Goal: Information Seeking & Learning: Find specific fact

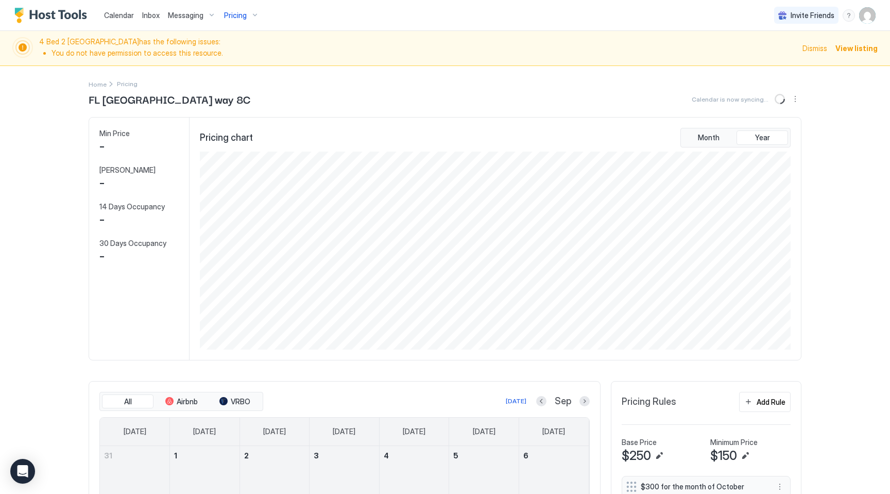
scroll to position [198, 593]
click at [240, 15] on span "Pricing" at bounding box center [235, 15] width 23 height 9
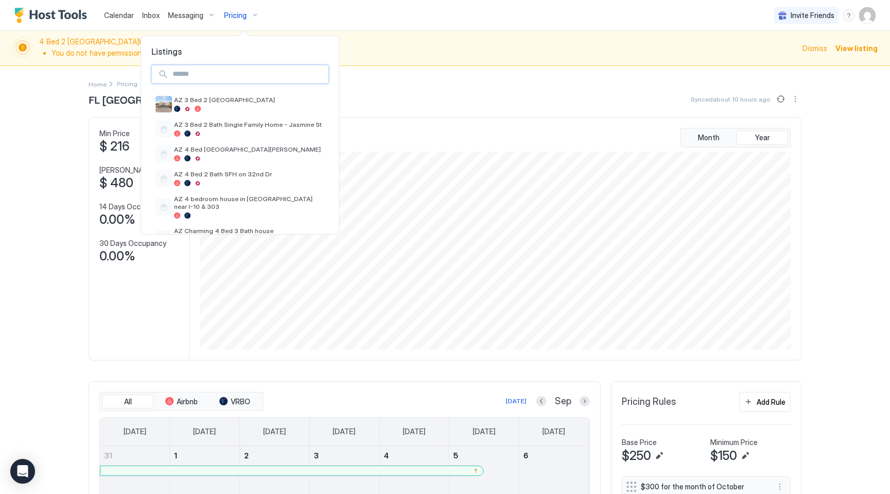
click at [221, 72] on input "Input Field" at bounding box center [249, 74] width 160 height 18
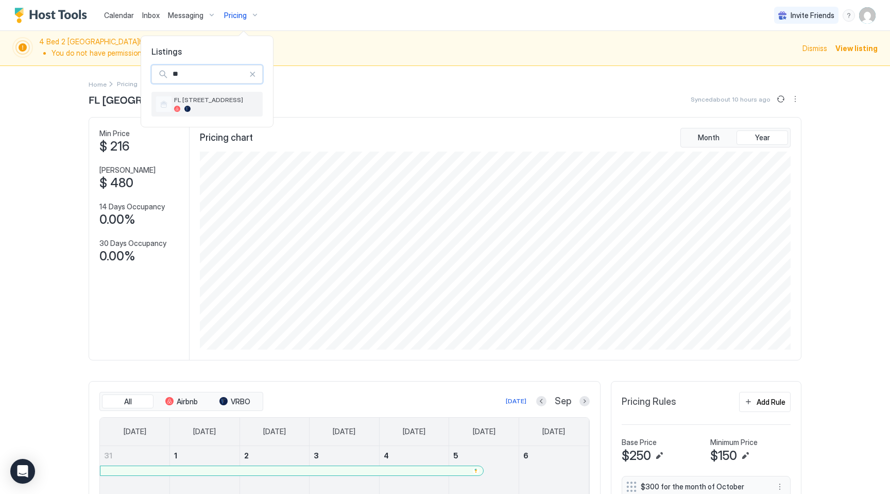
type input "**"
click at [203, 103] on span "FL [STREET_ADDRESS]" at bounding box center [216, 100] width 85 height 8
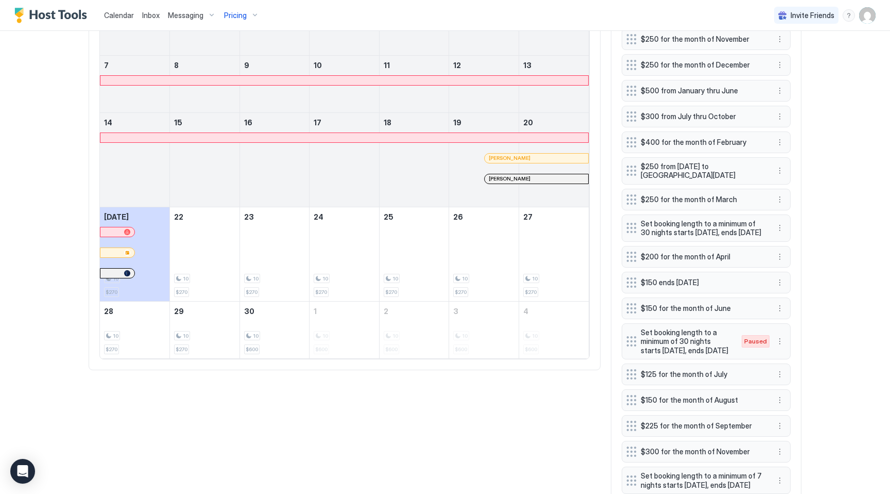
scroll to position [634, 0]
